Goal: Connect with others: Establish contact or relationships with other users

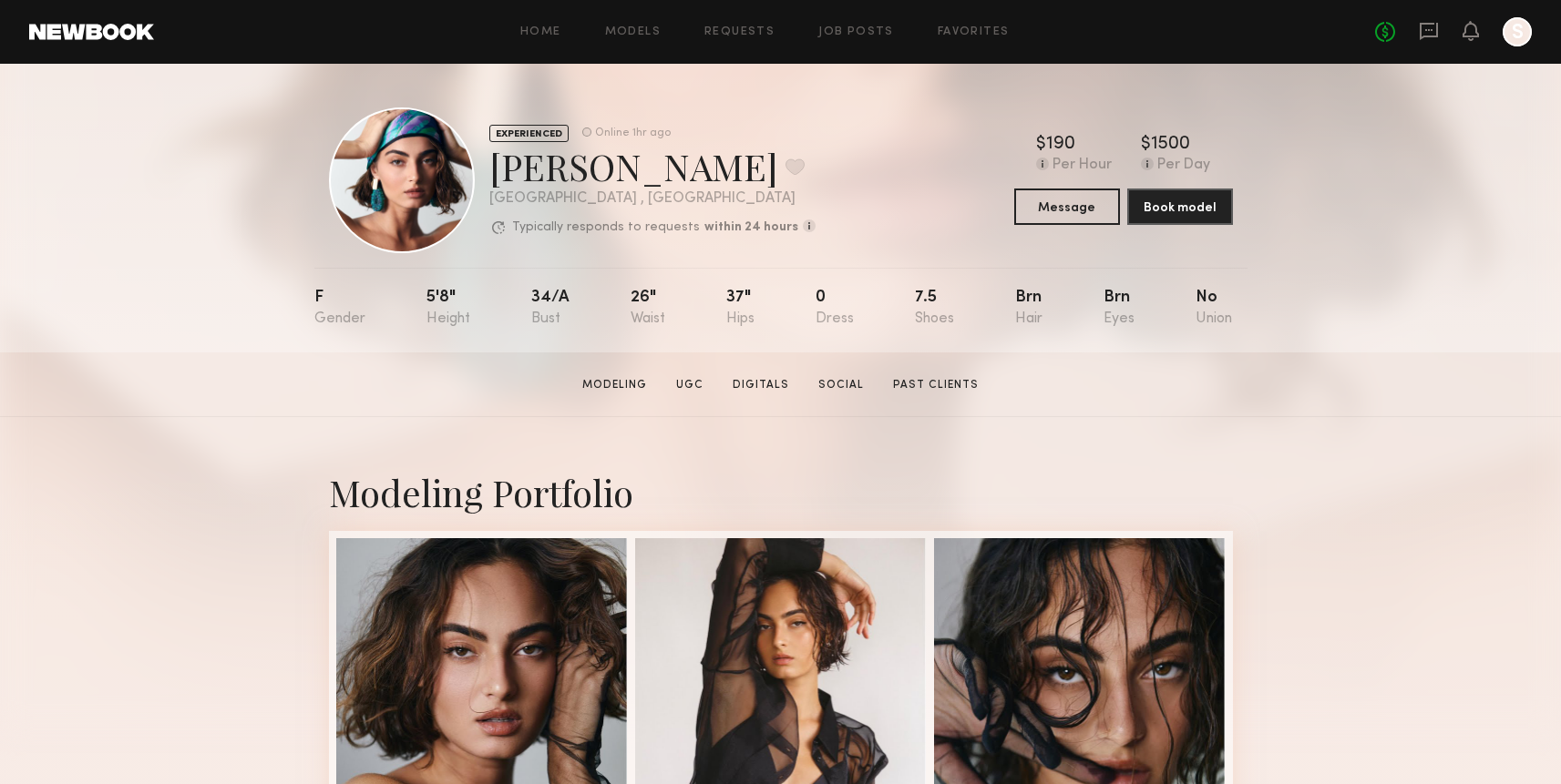
click at [52, 46] on header "Home Models Requests Job Posts Favorites Sign Out No fees up to $5,000 S" at bounding box center [780, 31] width 1561 height 64
click at [66, 45] on header "Home Models Requests Job Posts Favorites Sign Out No fees up to $5,000 S" at bounding box center [780, 31] width 1561 height 64
click at [79, 42] on header "Home Models Requests Job Posts Favorites Sign Out No fees up to $5,000 S" at bounding box center [780, 31] width 1561 height 64
click at [59, 35] on link at bounding box center [92, 31] width 125 height 16
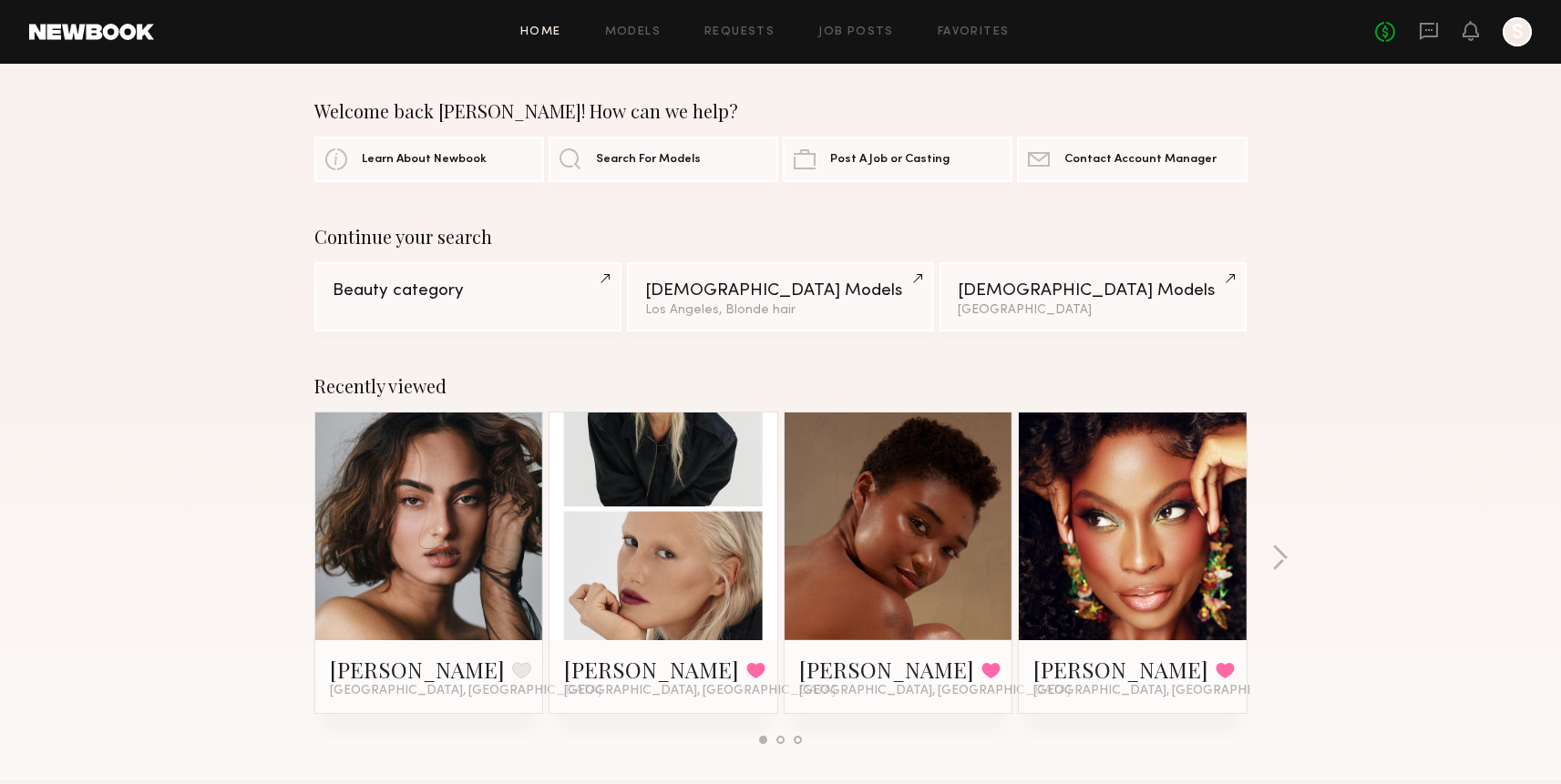
click at [663, 590] on link at bounding box center [663, 526] width 111 height 228
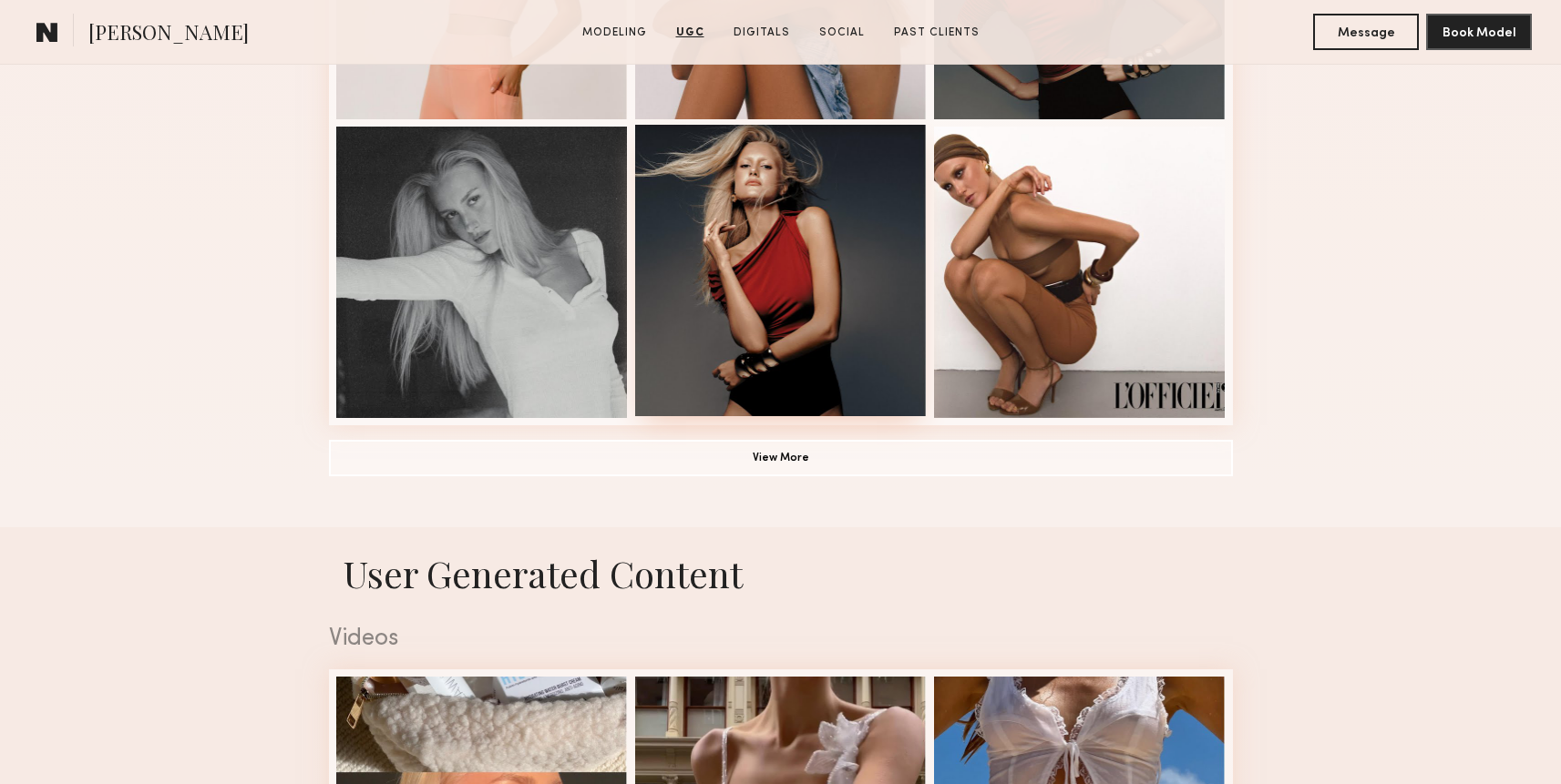
scroll to position [1269, 0]
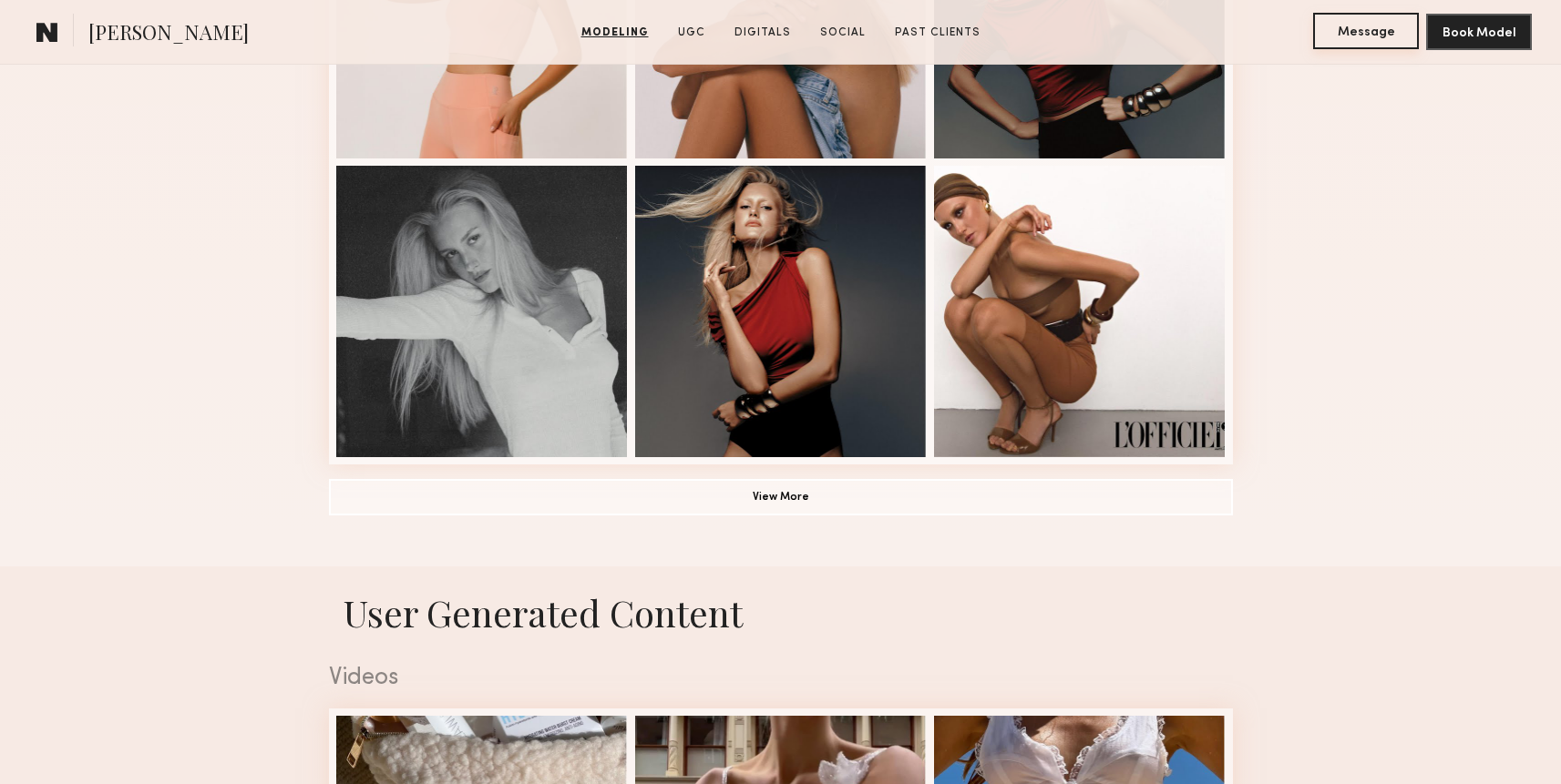
click at [1404, 13] on button "Message" at bounding box center [1366, 30] width 105 height 36
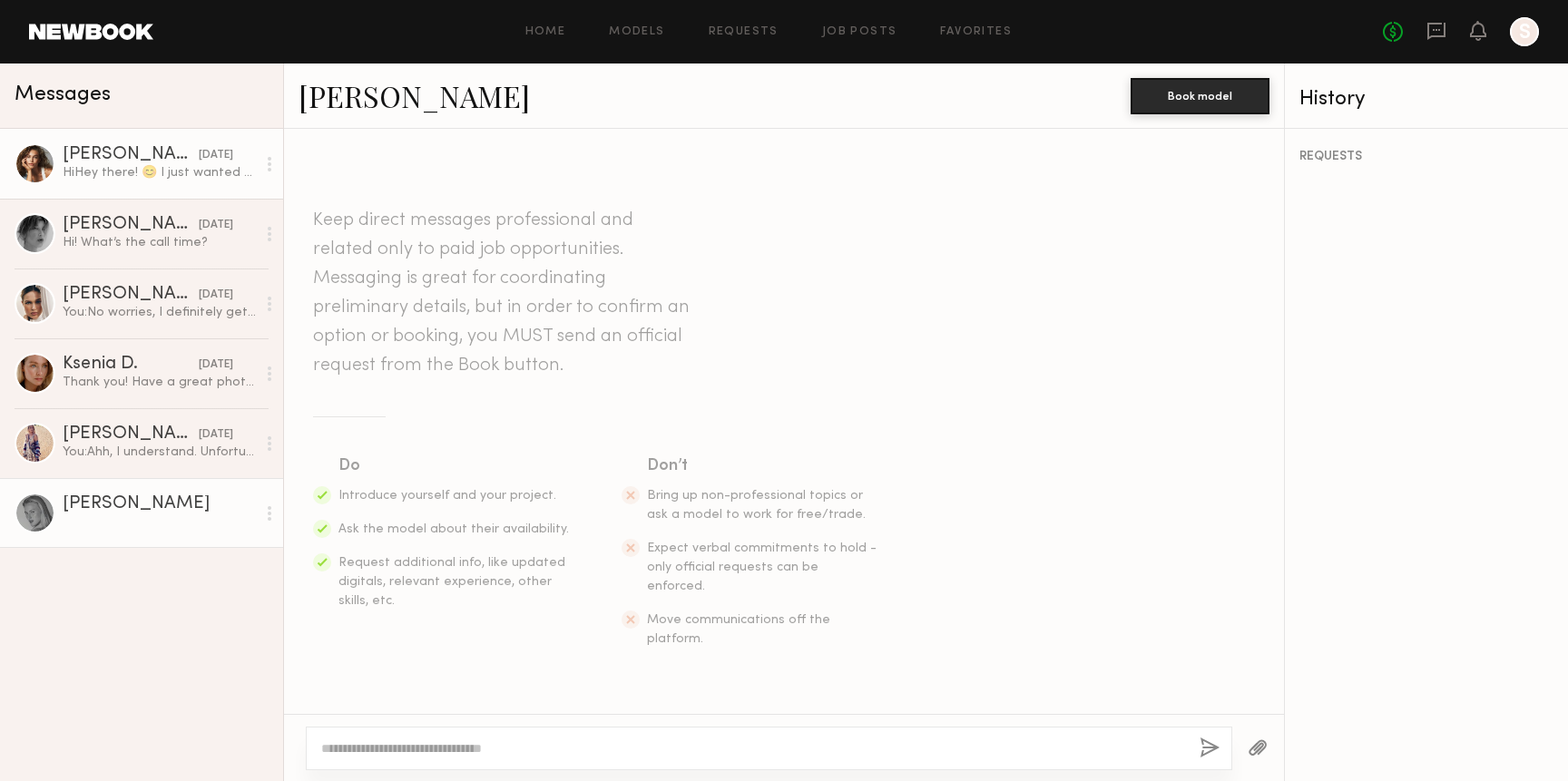
click at [106, 190] on link "[PERSON_NAME] [DATE] HiHey there! 😊 I just wanted to let you know that I'm back…" at bounding box center [142, 163] width 283 height 70
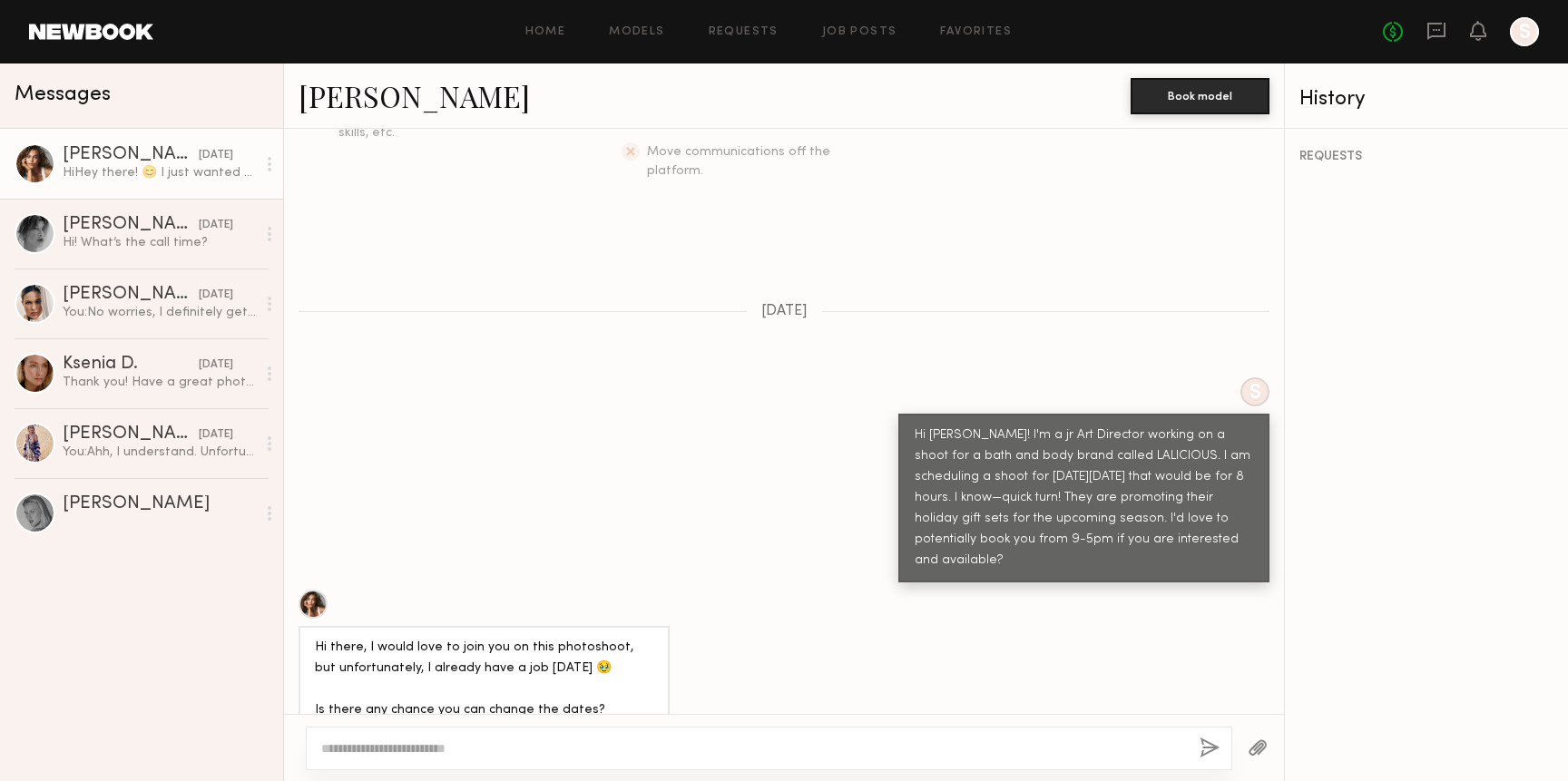
scroll to position [571, 0]
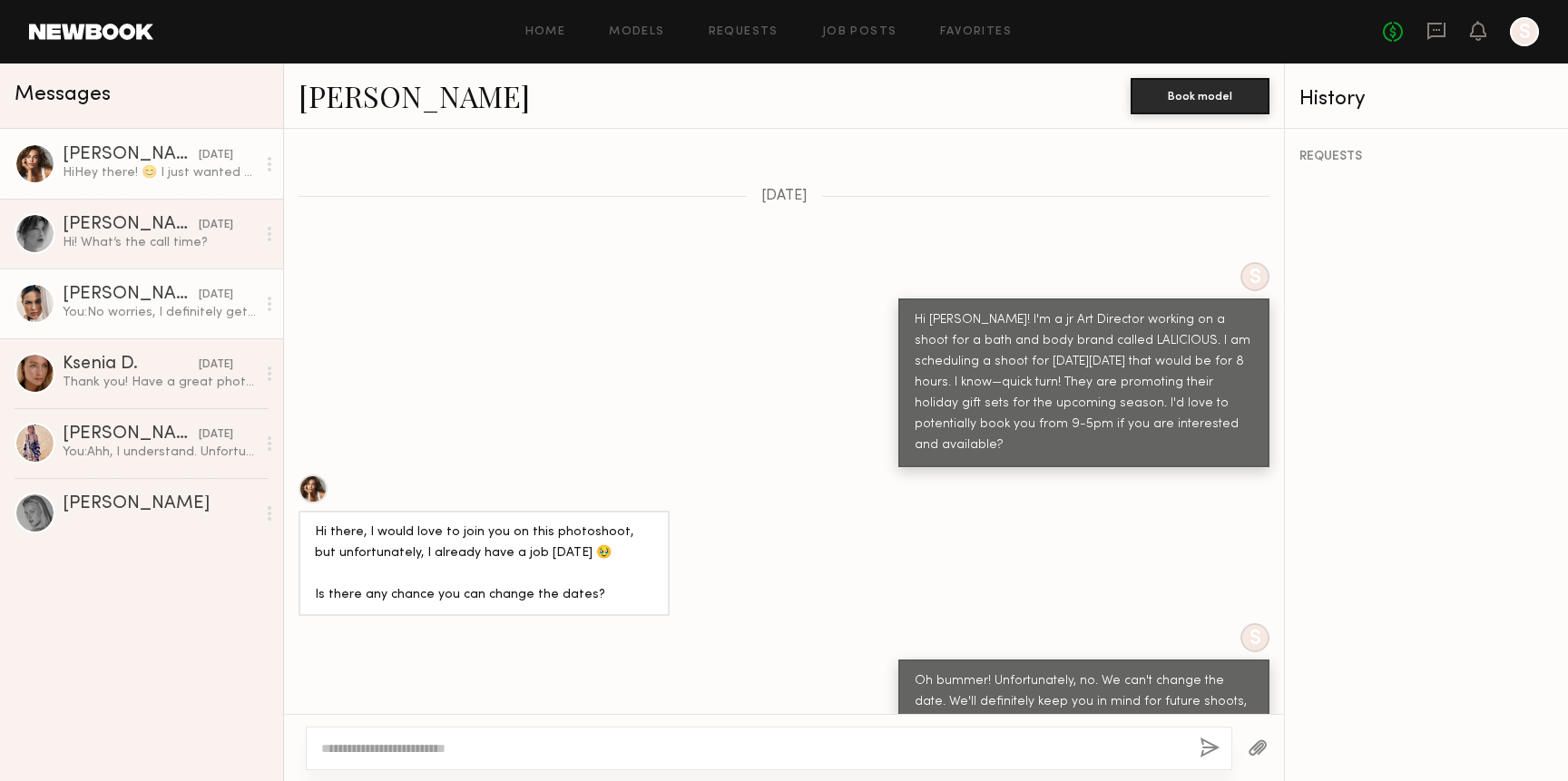
click at [198, 301] on div "[DATE]" at bounding box center [215, 296] width 35 height 17
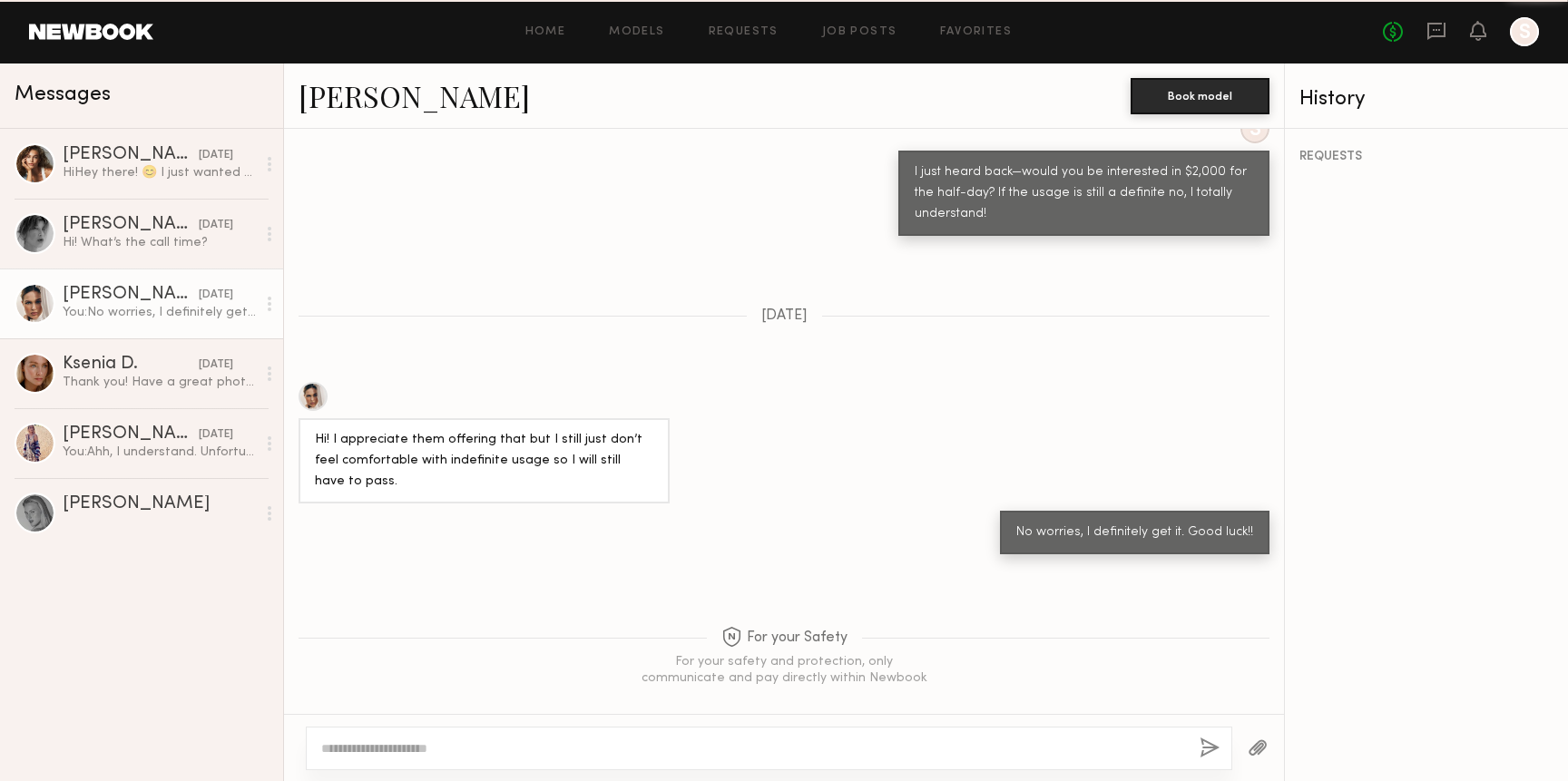
scroll to position [1144, 0]
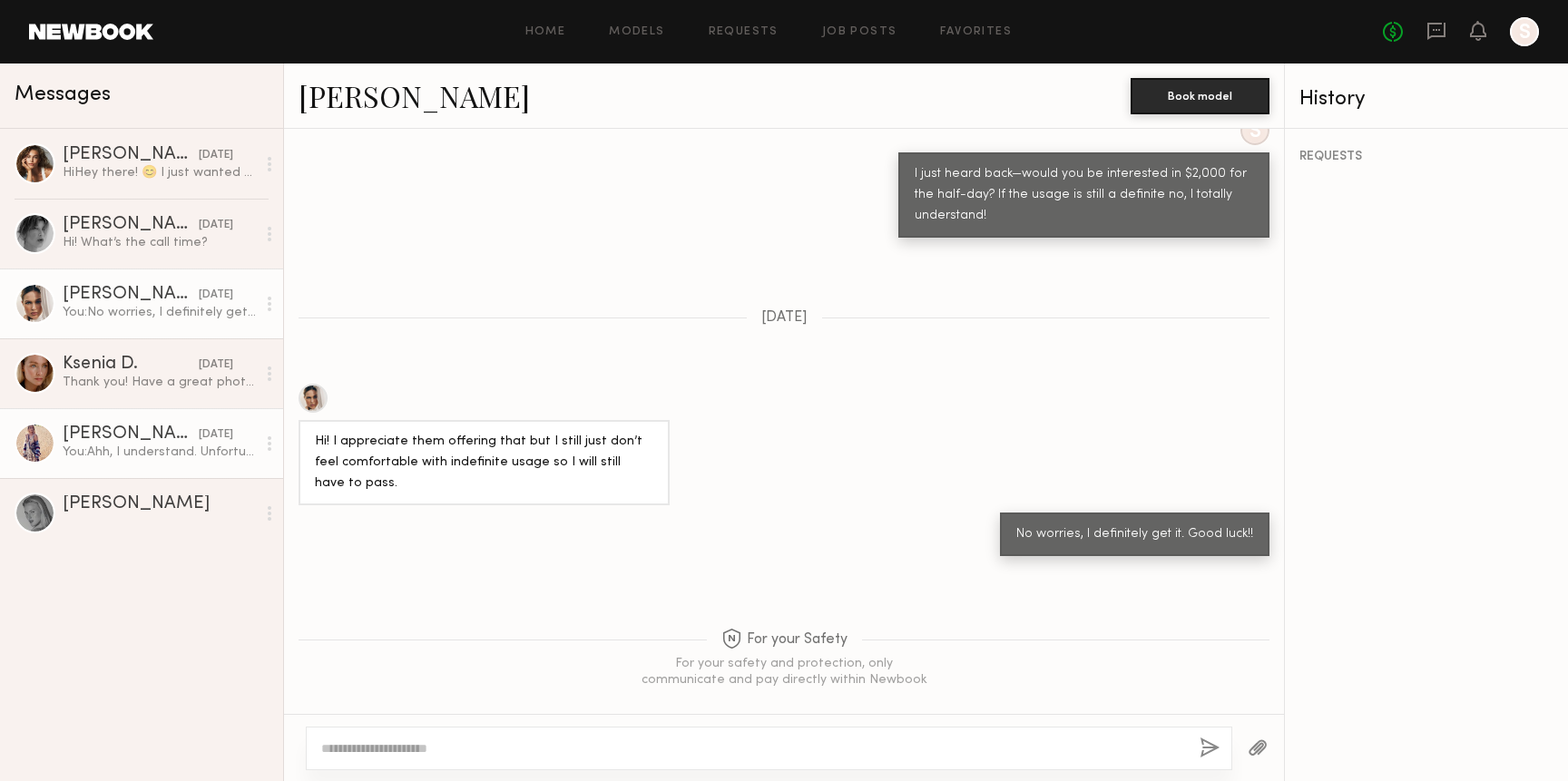
click at [75, 419] on link "[PERSON_NAME] [DATE] You: Ahh, I understand. Unfortunately, we can't move the s…" at bounding box center [142, 443] width 283 height 70
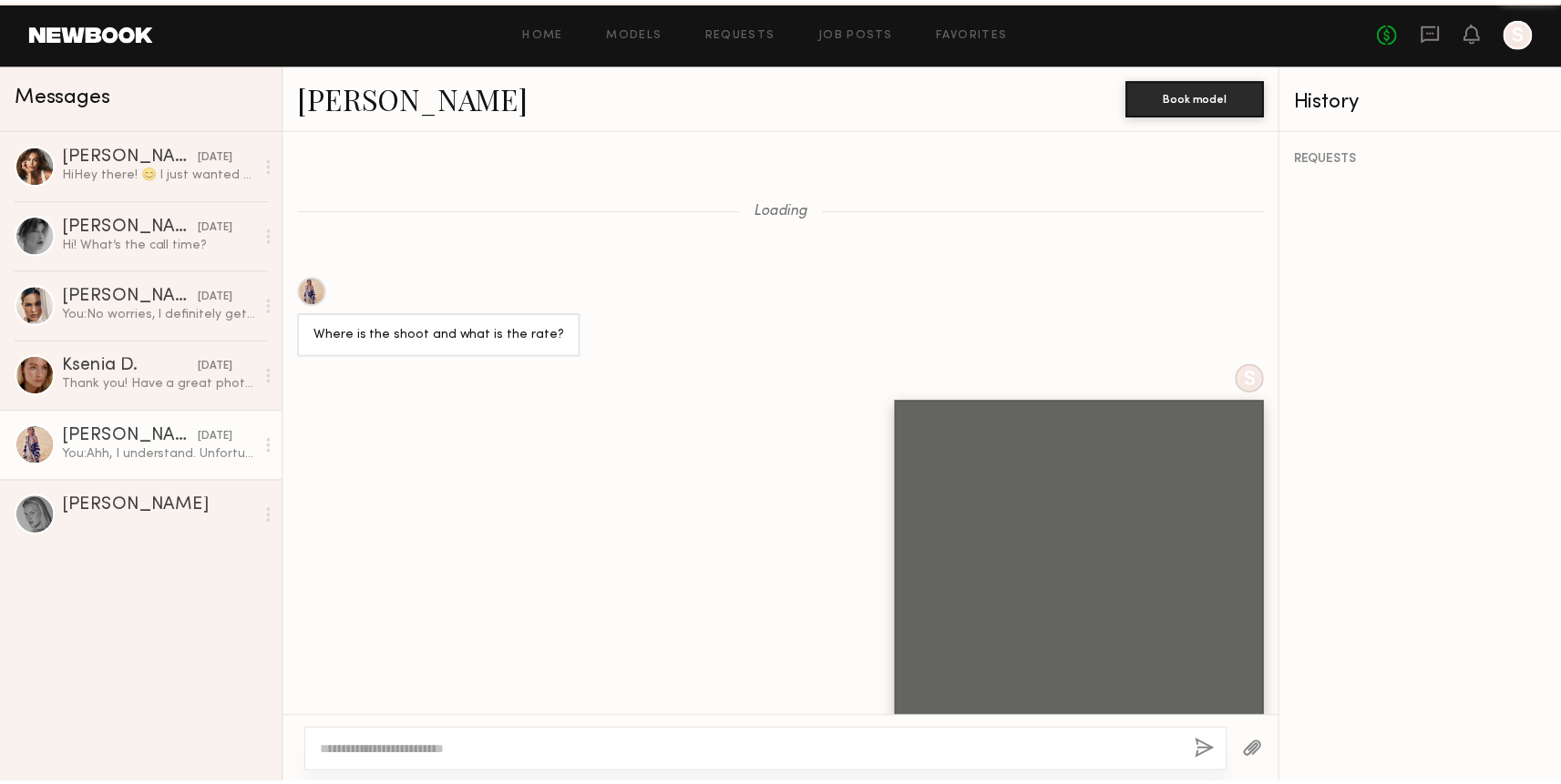
scroll to position [1214, 0]
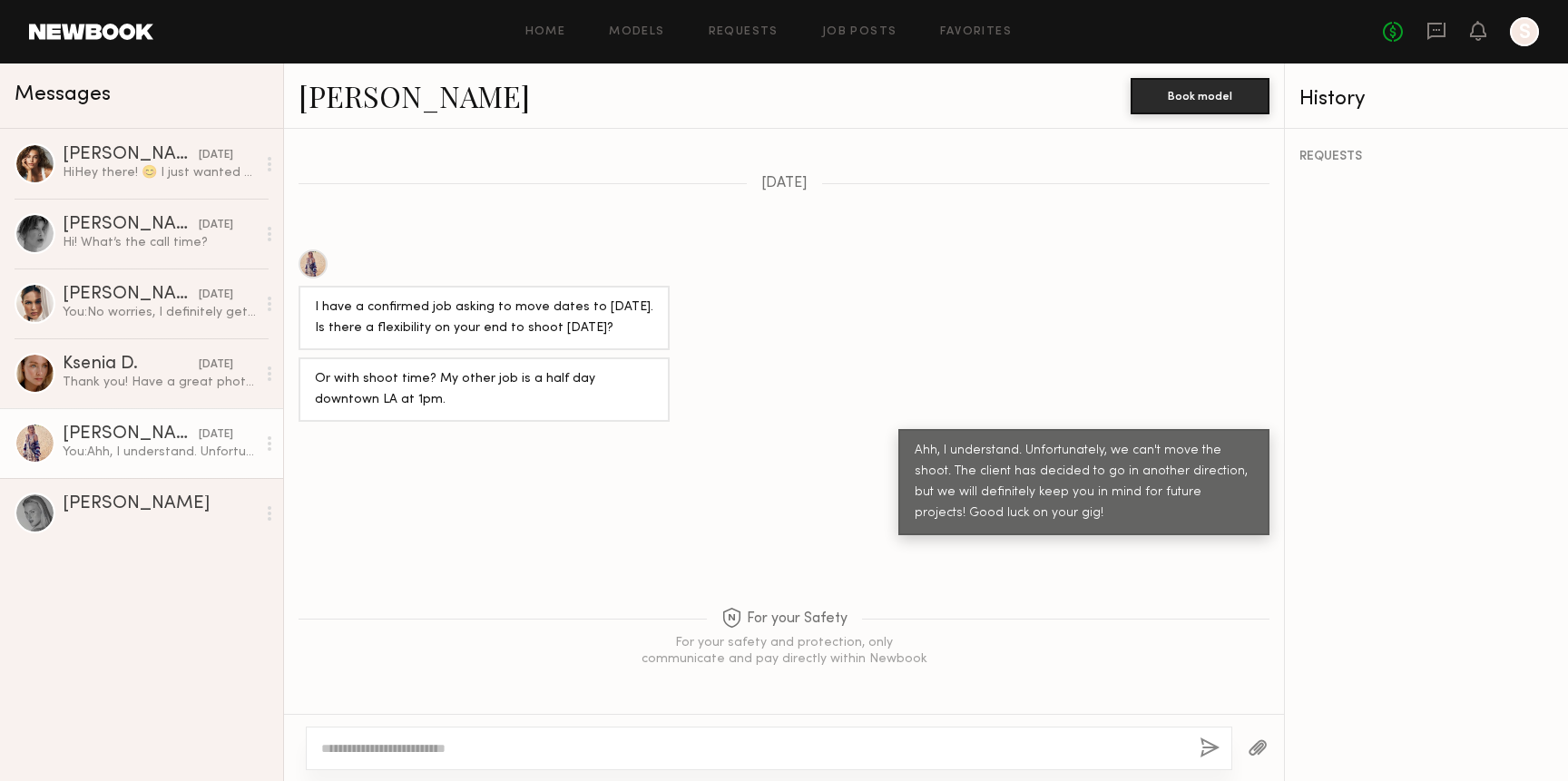
click at [105, 30] on link at bounding box center [92, 31] width 125 height 16
